Goal: Transaction & Acquisition: Purchase product/service

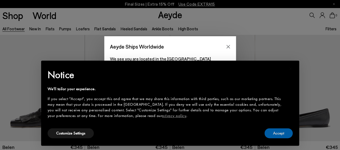
click at [280, 132] on button "Accept" at bounding box center [278, 133] width 28 height 10
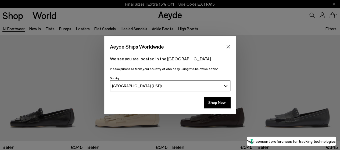
click at [230, 42] on div "Aeyde Ships Worldwide" at bounding box center [170, 43] width 132 height 15
click at [230, 45] on icon "Close" at bounding box center [228, 47] width 4 height 4
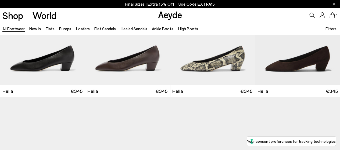
scroll to position [725, 0]
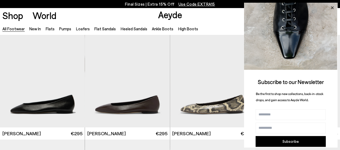
click at [333, 8] on icon at bounding box center [332, 7] width 7 height 7
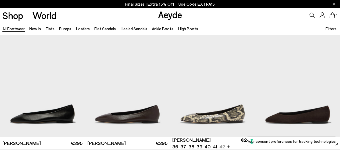
scroll to position [645, 0]
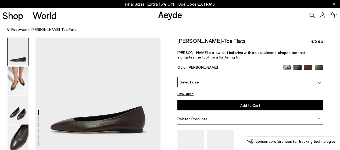
drag, startPoint x: 303, startPoint y: 64, endPoint x: 304, endPoint y: 67, distance: 3.4
click at [304, 66] on div "Ellie Almond-Toe Flats €295 Ellie is a low-cut ballerina with a sleek almond-sh…" at bounding box center [250, 56] width 146 height 39
click at [304, 67] on img at bounding box center [308, 69] width 8 height 8
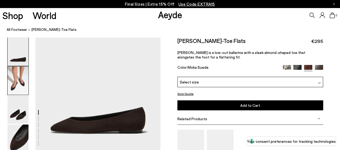
click at [9, 94] on img at bounding box center [18, 81] width 21 height 28
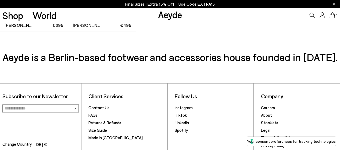
scroll to position [1264, 0]
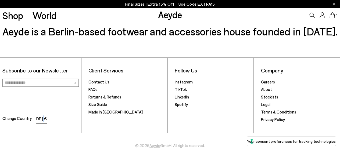
click at [43, 117] on li "DE | €" at bounding box center [41, 120] width 10 height 8
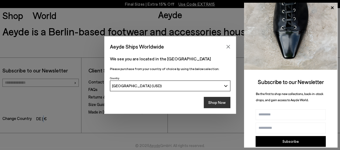
click at [218, 105] on button "Shop Now" at bounding box center [217, 102] width 27 height 11
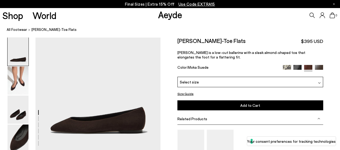
click at [315, 13] on div "0" at bounding box center [283, 15] width 113 height 15
click at [157, 4] on p "Final Sizes | Extra 15% Off Use Code EXTRA15" at bounding box center [170, 4] width 90 height 7
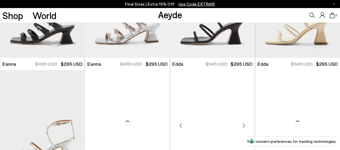
scroll to position [1747, 0]
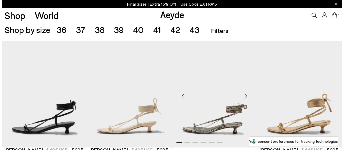
scroll to position [107, 0]
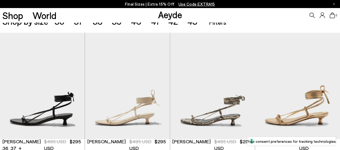
click at [222, 19] on div "Shop World Aeyde 0" at bounding box center [170, 15] width 340 height 15
click at [218, 27] on ul "Accessories Filters Filters Apply filters Apply Filters Availability In stock O…" at bounding box center [272, 21] width 131 height 15
click at [220, 25] on span "Filters" at bounding box center [217, 22] width 17 height 8
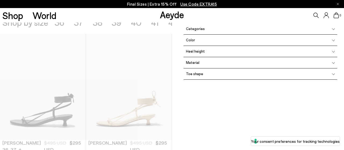
click at [209, 42] on div "Color" at bounding box center [261, 40] width 154 height 11
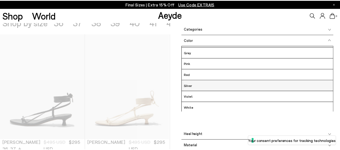
scroll to position [54, 0]
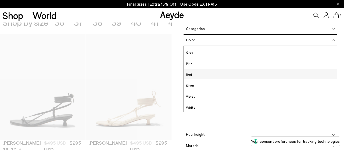
click at [196, 74] on label "Red" at bounding box center [260, 74] width 153 height 7
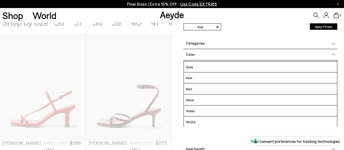
click at [312, 25] on button "Apply Filters" at bounding box center [323, 26] width 27 height 6
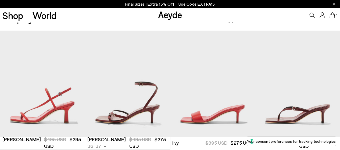
scroll to position [54, 0]
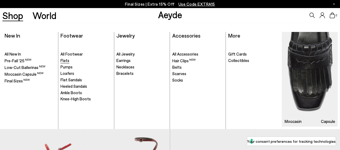
click at [70, 58] on link "Flats" at bounding box center [85, 60] width 51 height 5
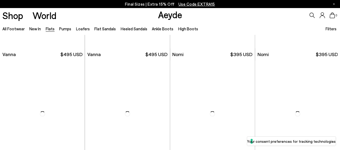
scroll to position [269, 0]
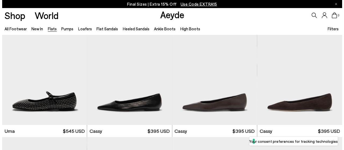
scroll to position [618, 0]
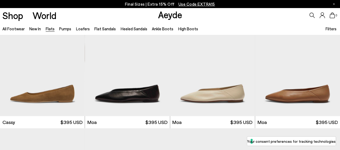
click at [333, 27] on span "Filters" at bounding box center [330, 28] width 11 height 5
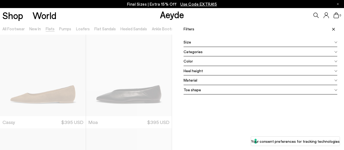
click at [188, 64] on div "Color" at bounding box center [261, 61] width 154 height 10
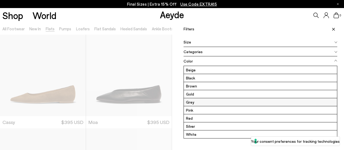
click at [198, 116] on label "Red" at bounding box center [260, 118] width 153 height 8
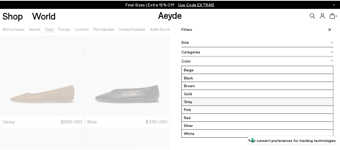
scroll to position [0, 0]
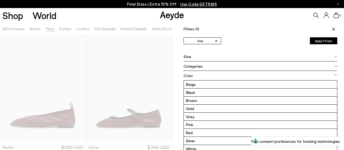
click at [318, 42] on button "Apply Filters" at bounding box center [323, 40] width 27 height 7
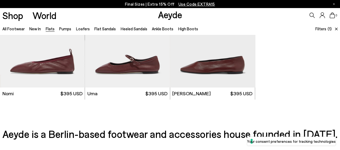
scroll to position [54, 0]
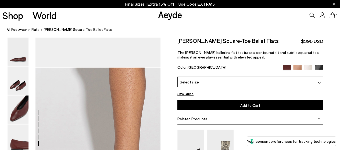
scroll to position [752, 0]
click at [240, 83] on div "Select size" at bounding box center [250, 82] width 146 height 10
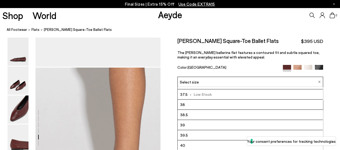
scroll to position [30, 0]
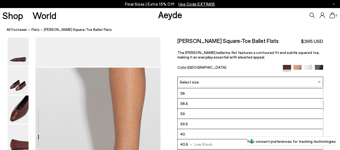
click at [274, 11] on div "0" at bounding box center [283, 15] width 113 height 15
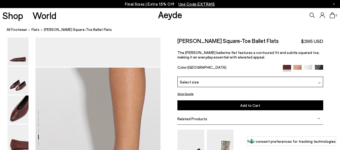
click at [182, 96] on button "Size Guide" at bounding box center [185, 94] width 16 height 7
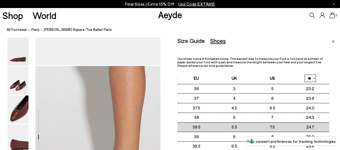
scroll to position [699, 0]
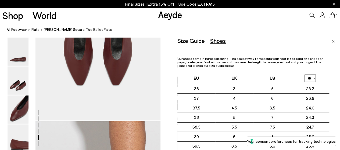
click at [333, 42] on img "Close" at bounding box center [333, 41] width 3 height 3
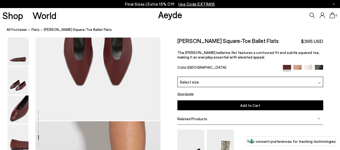
click at [221, 85] on div "Select size" at bounding box center [250, 82] width 146 height 10
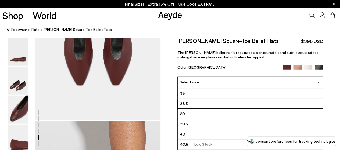
click at [203, 122] on li "39.5" at bounding box center [250, 124] width 145 height 10
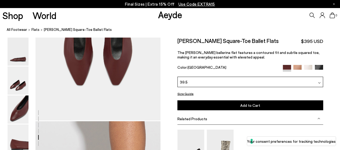
click at [185, 95] on button "Size Guide" at bounding box center [185, 94] width 16 height 7
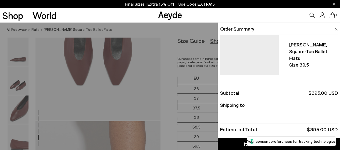
click at [335, 30] on img at bounding box center [336, 29] width 3 height 2
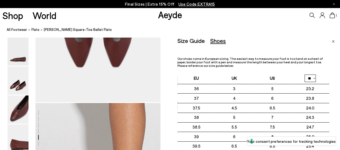
scroll to position [725, 0]
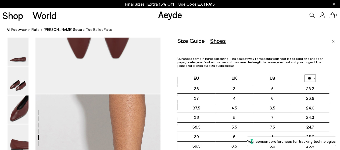
click at [333, 41] on img "Close" at bounding box center [333, 41] width 3 height 3
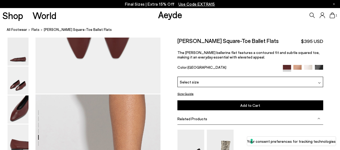
click at [191, 93] on button "Size Guide" at bounding box center [185, 94] width 16 height 7
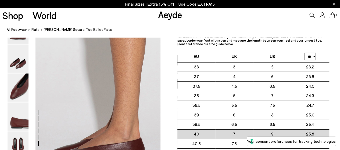
scroll to position [806, 0]
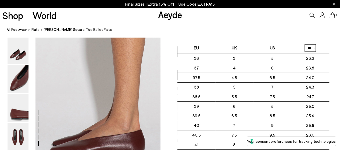
click at [332, 27] on ol "All Footwear Flats Betty Square-Toe Ballet Flats" at bounding box center [173, 30] width 333 height 6
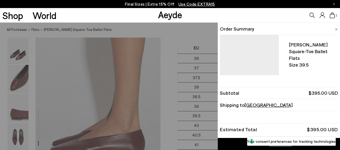
click at [333, 15] on icon at bounding box center [331, 15] width 5 height 6
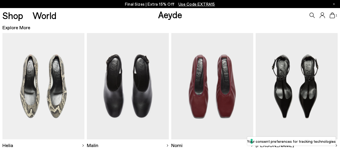
scroll to position [134, 0]
